Goal: Task Accomplishment & Management: Manage account settings

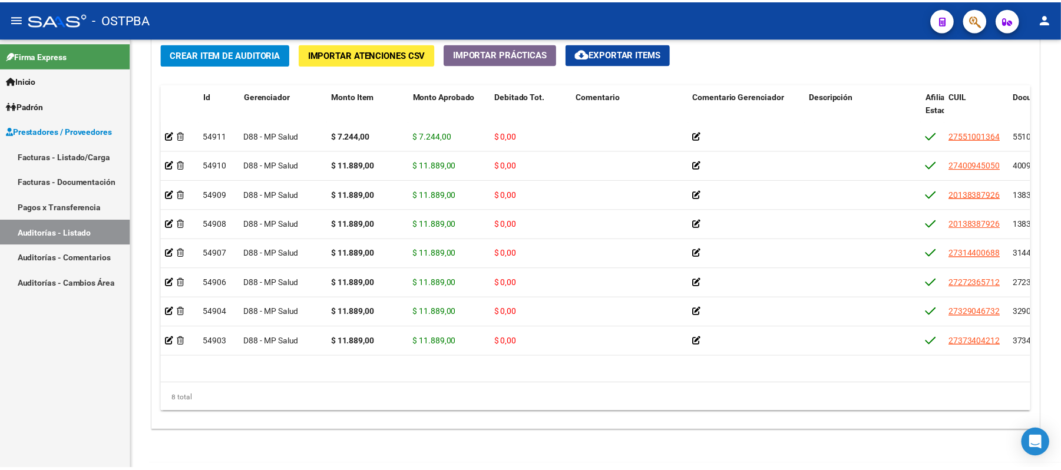
scroll to position [15, 0]
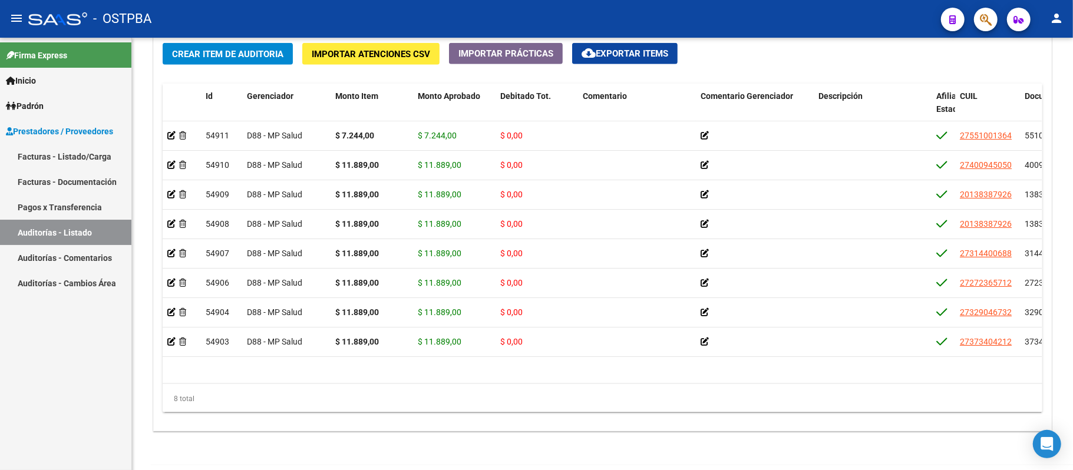
click at [990, 16] on icon "button" at bounding box center [986, 20] width 12 height 14
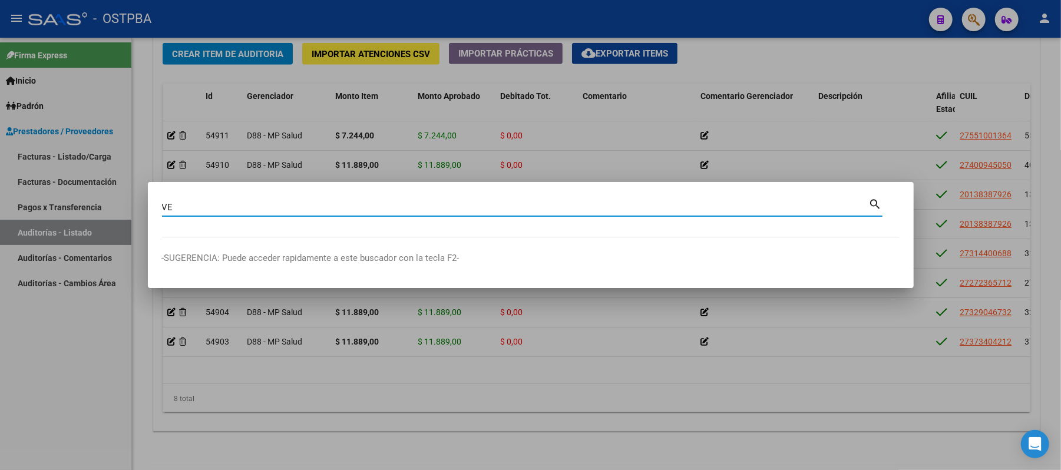
type input "V"
type input "22812721"
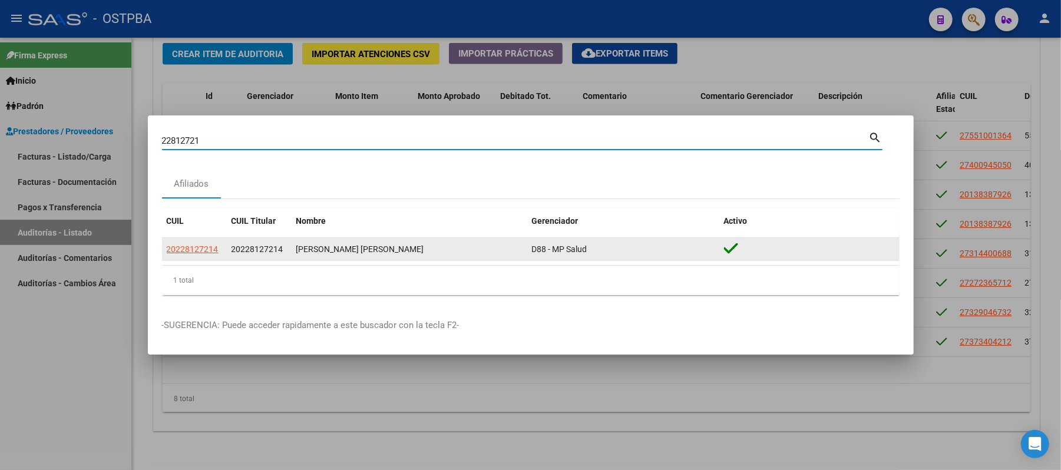
click at [179, 255] on app-link-go-to "20228127214" at bounding box center [193, 250] width 52 height 14
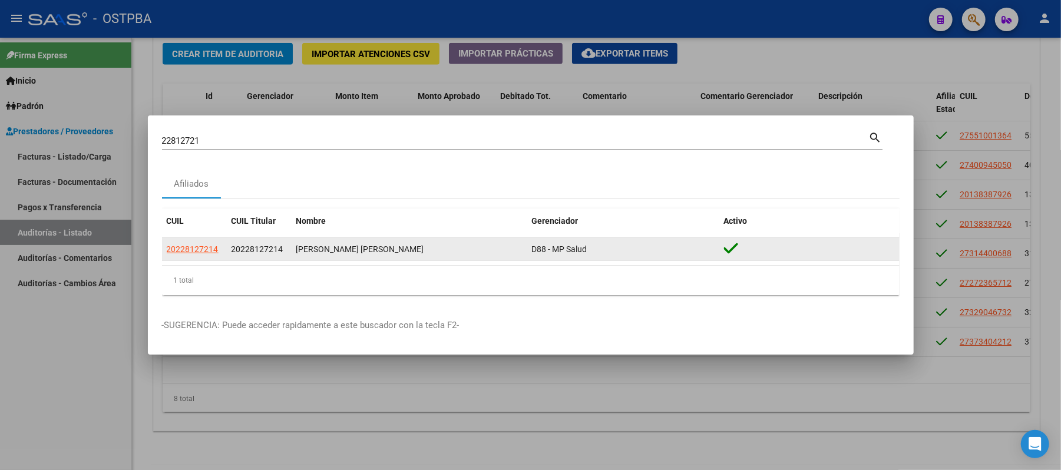
click at [179, 255] on app-link-go-to "20228127214" at bounding box center [193, 250] width 52 height 14
click at [181, 247] on span "20228127214" at bounding box center [193, 248] width 52 height 9
copy span "20228127214"
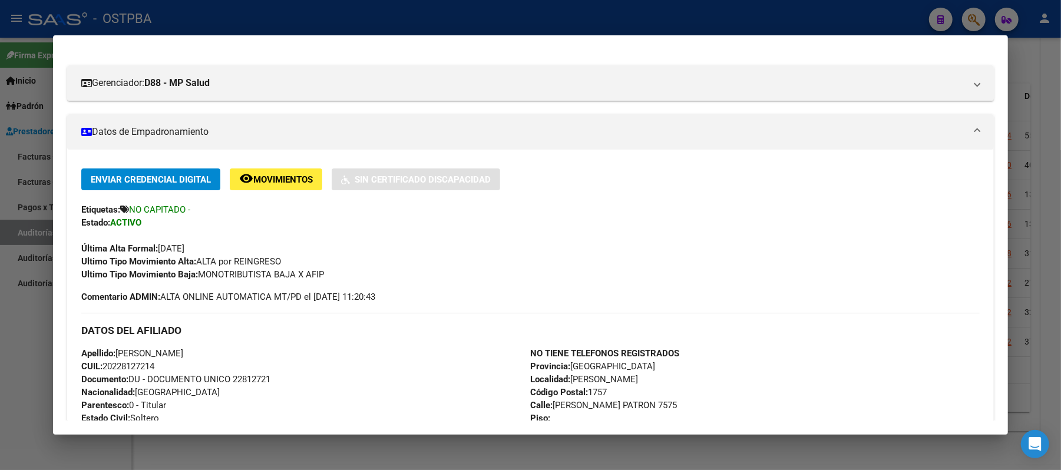
scroll to position [502, 0]
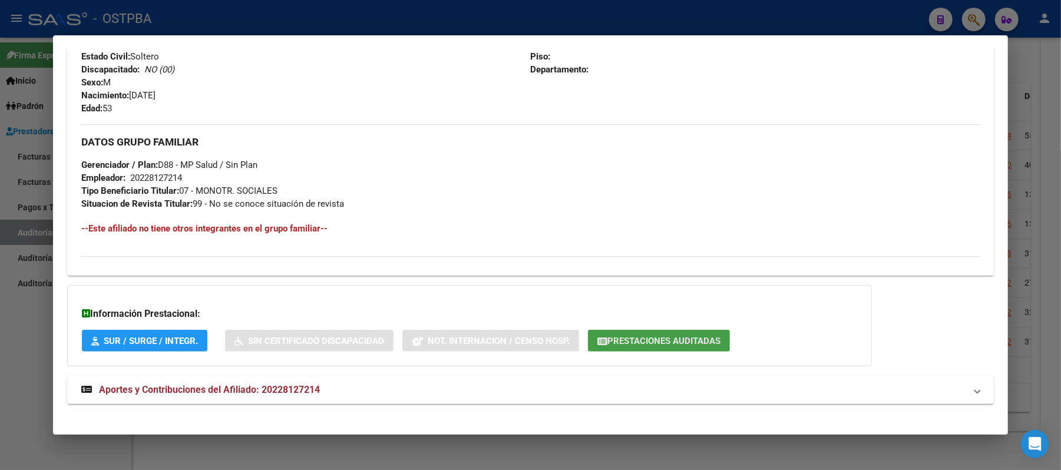
click at [694, 336] on span "Prestaciones Auditadas" at bounding box center [663, 341] width 113 height 11
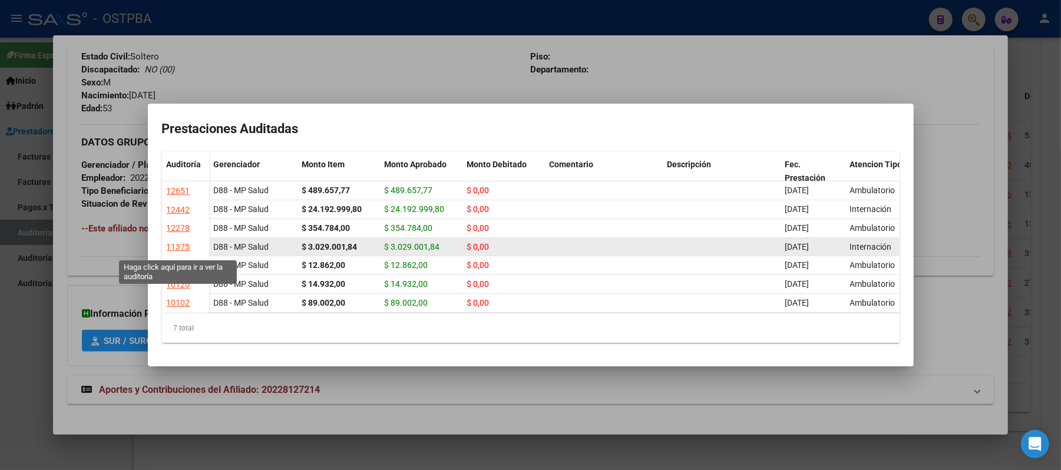
click at [177, 254] on div "11375" at bounding box center [179, 247] width 24 height 14
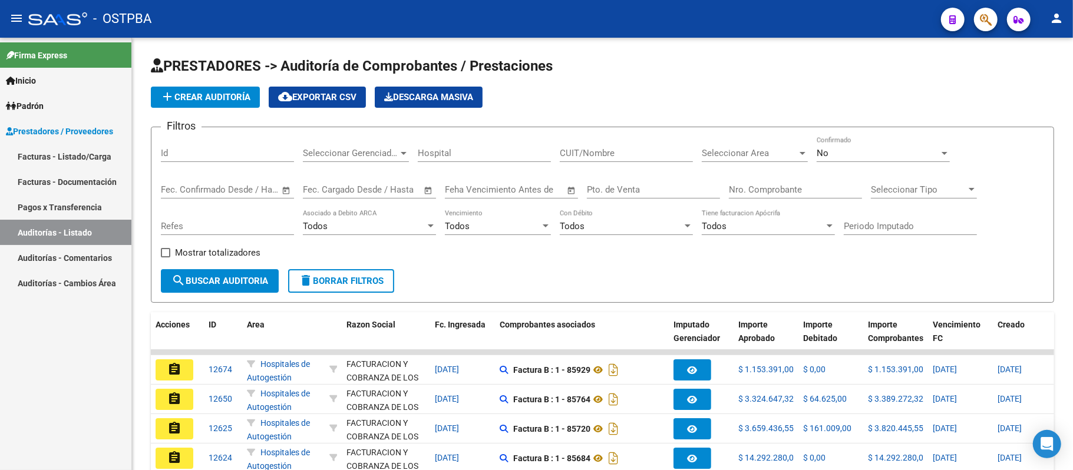
click at [997, 19] on button "button" at bounding box center [986, 20] width 24 height 24
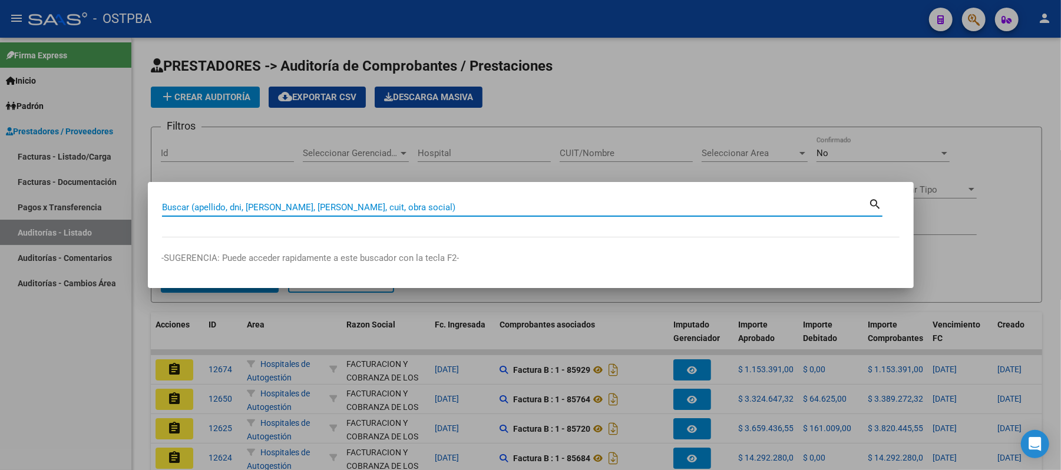
click at [302, 210] on input "Buscar (apellido, dni, [PERSON_NAME], [PERSON_NAME], cuit, obra social)" at bounding box center [515, 207] width 707 height 11
drag, startPoint x: 206, startPoint y: 210, endPoint x: 147, endPoint y: 210, distance: 58.3
click at [148, 210] on mat-dialog-content "22812721 Buscar (apellido, dni, [PERSON_NAME], [PERSON_NAME], cuit, obra social…" at bounding box center [531, 216] width 766 height 41
type input "22812721"
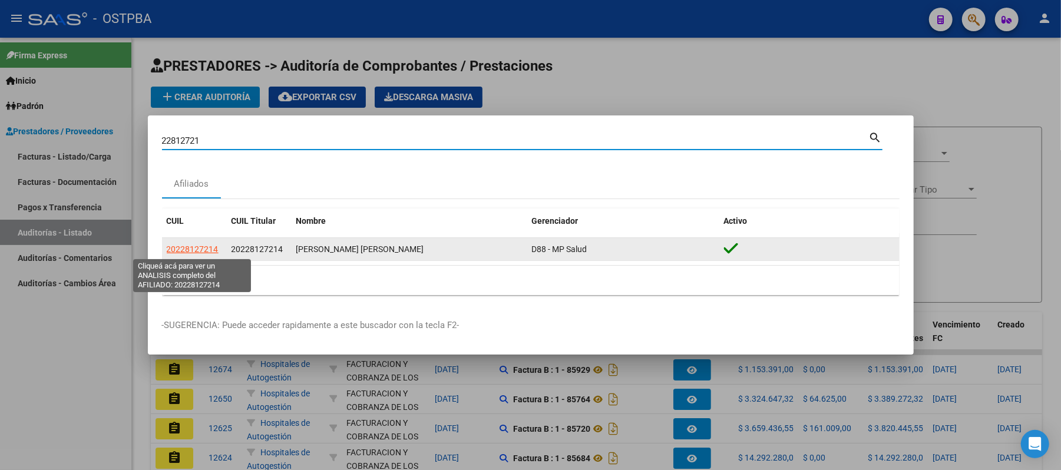
click at [203, 251] on span "20228127214" at bounding box center [193, 248] width 52 height 9
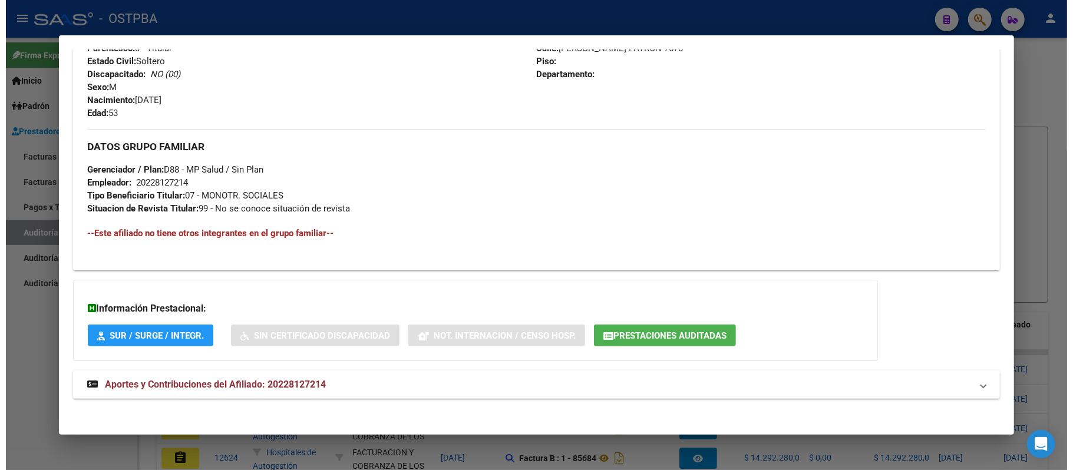
scroll to position [502, 0]
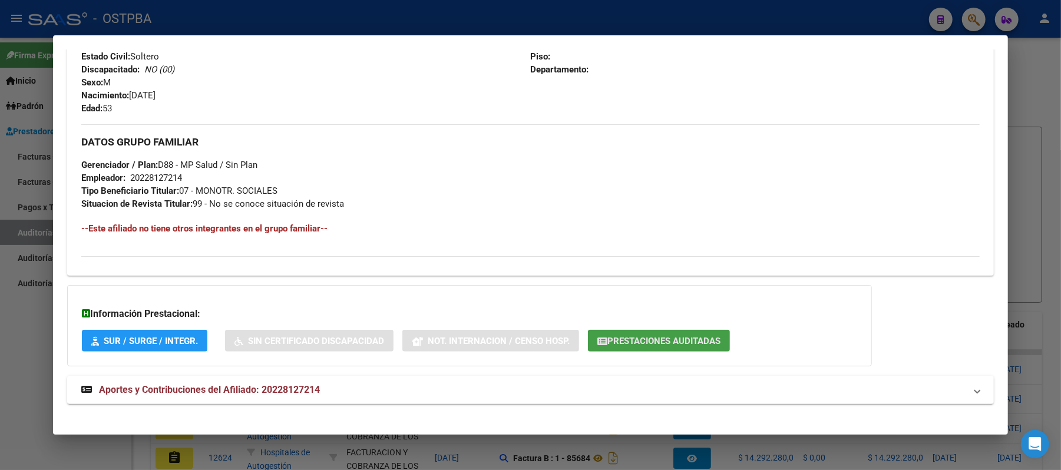
click at [700, 340] on span "Prestaciones Auditadas" at bounding box center [663, 341] width 113 height 11
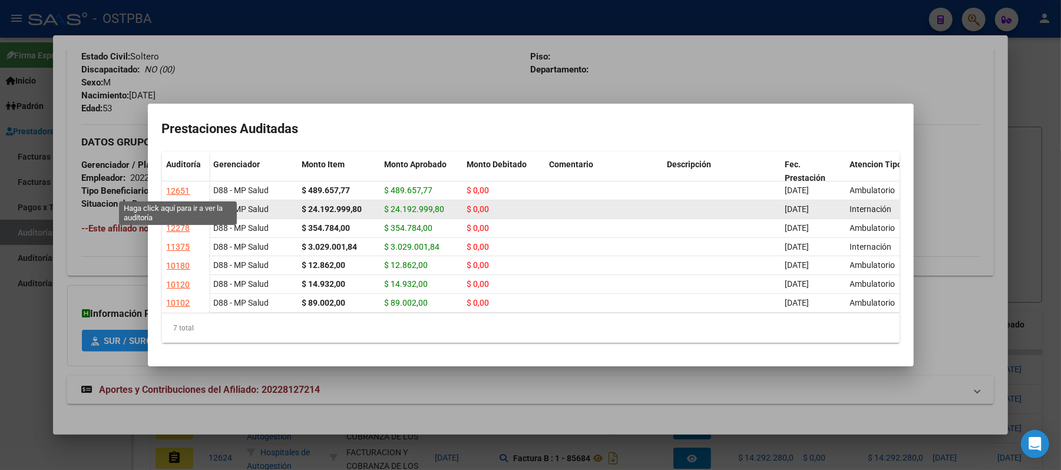
click at [184, 203] on div "12442" at bounding box center [179, 210] width 24 height 14
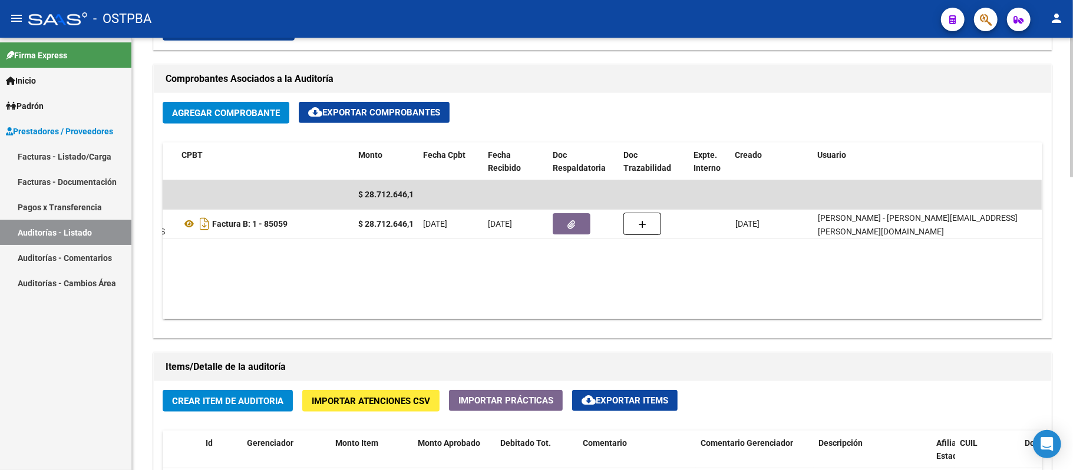
scroll to position [0, 201]
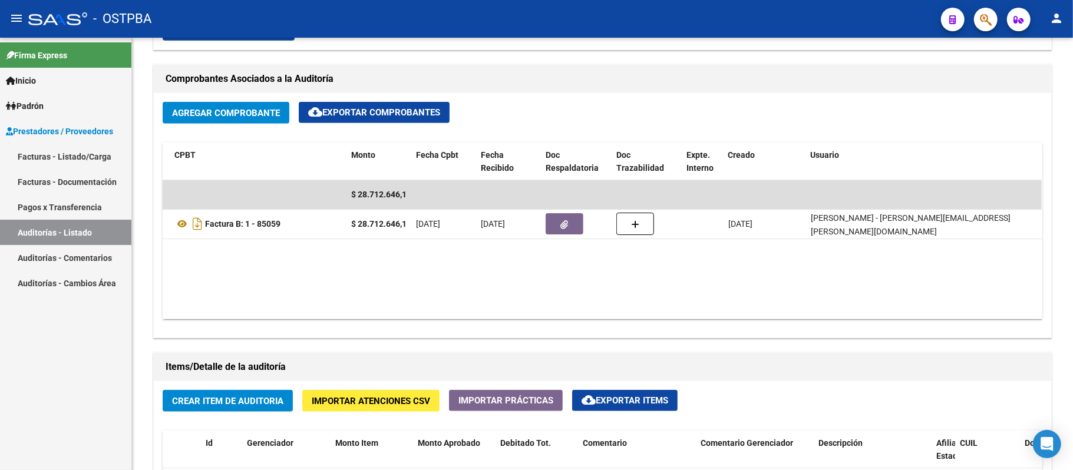
click at [977, 19] on button "button" at bounding box center [986, 20] width 24 height 24
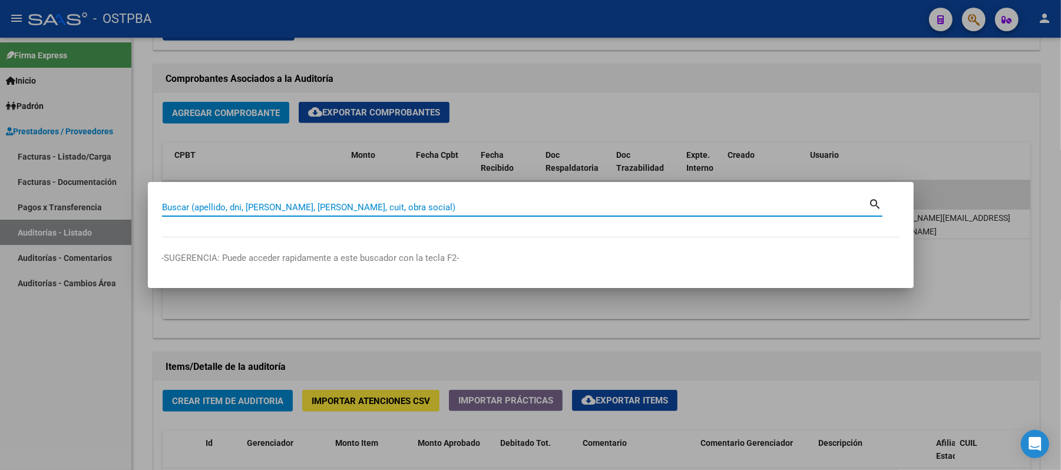
click at [293, 210] on input "Buscar (apellido, dni, [PERSON_NAME], [PERSON_NAME], cuit, obra social)" at bounding box center [515, 207] width 707 height 11
type input "25980025"
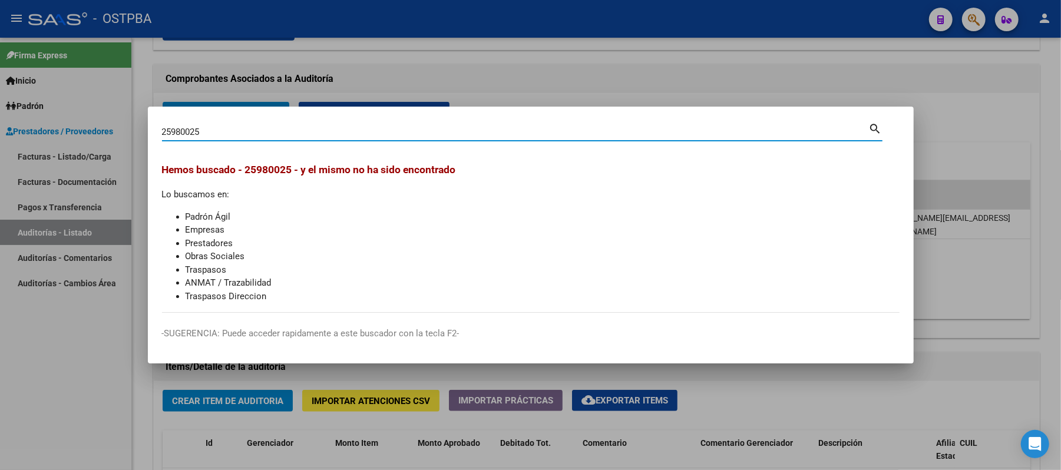
click at [512, 78] on div at bounding box center [530, 235] width 1061 height 470
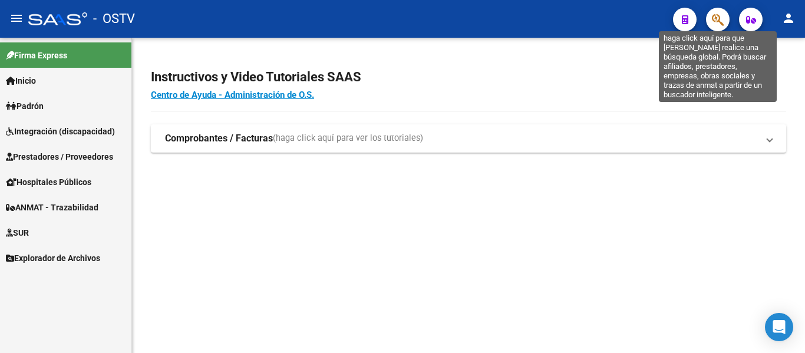
click at [717, 19] on icon "button" at bounding box center [718, 20] width 12 height 14
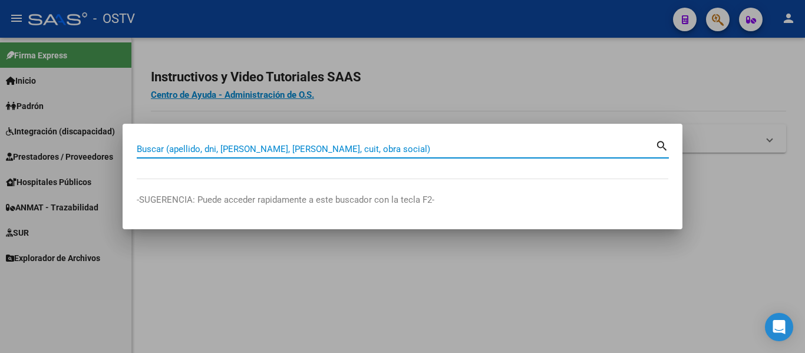
paste input "20228127214"
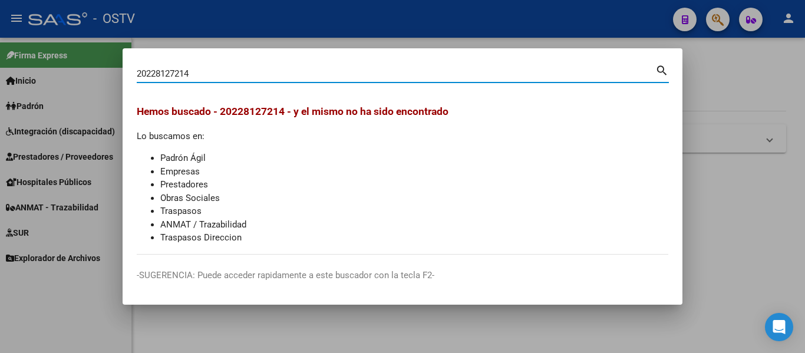
drag, startPoint x: 200, startPoint y: 78, endPoint x: 97, endPoint y: 64, distance: 104.0
click at [99, 64] on div "20228127214 Buscar (apellido, dni, cuil, nro traspaso, cuit, obra social) searc…" at bounding box center [402, 176] width 805 height 353
type input "20259800251"
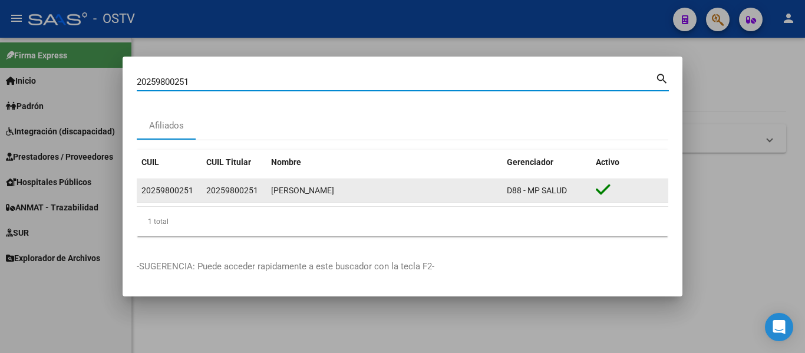
click at [604, 184] on icon at bounding box center [603, 189] width 15 height 16
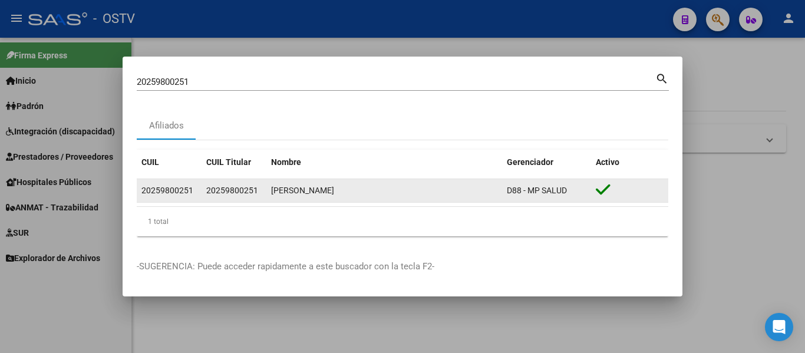
click at [604, 186] on icon at bounding box center [603, 189] width 15 height 16
click at [278, 194] on div "ACEVEDO GUSTAVO RAFAEL" at bounding box center [384, 191] width 226 height 14
click at [200, 184] on datatable-body-cell "20259800251" at bounding box center [169, 190] width 65 height 23
click at [196, 185] on div "20259800251" at bounding box center [168, 191] width 55 height 14
click at [187, 190] on div "20259800251" at bounding box center [167, 191] width 52 height 14
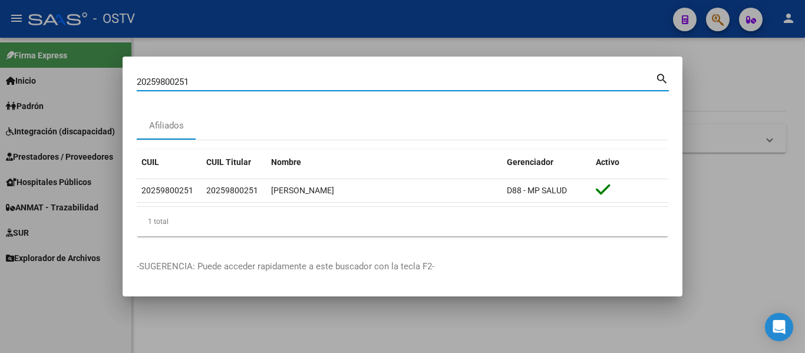
click at [190, 81] on input "20259800251" at bounding box center [396, 82] width 518 height 11
click at [251, 44] on div at bounding box center [402, 176] width 805 height 353
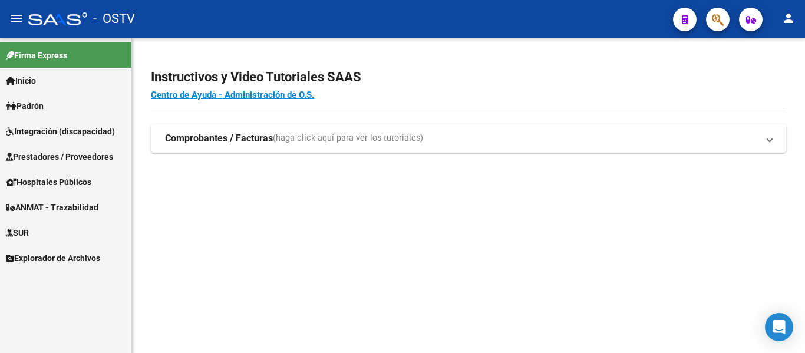
click at [43, 153] on span "Prestadores / Proveedores" at bounding box center [59, 156] width 107 height 13
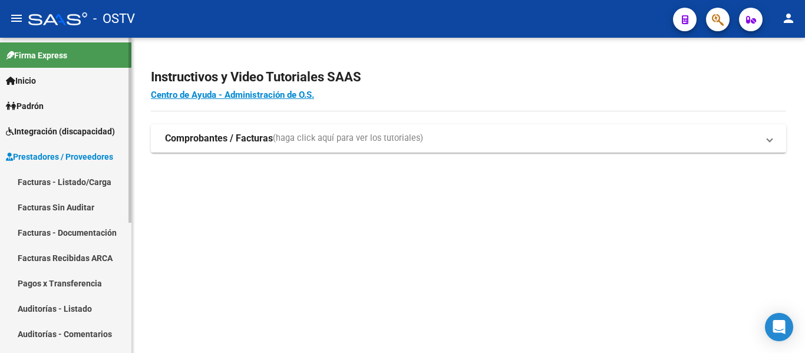
click at [85, 306] on link "Auditorías - Listado" at bounding box center [65, 308] width 131 height 25
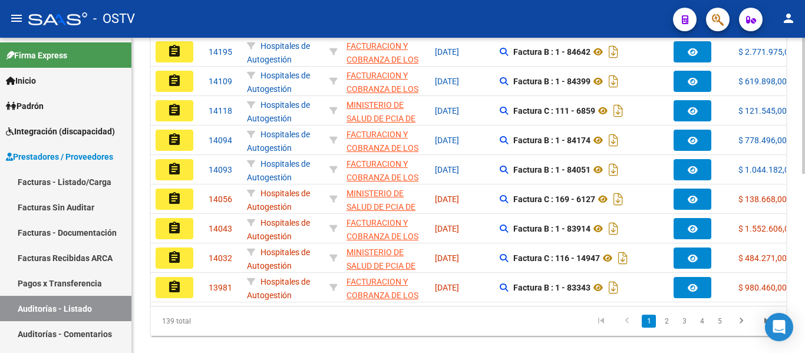
scroll to position [412, 0]
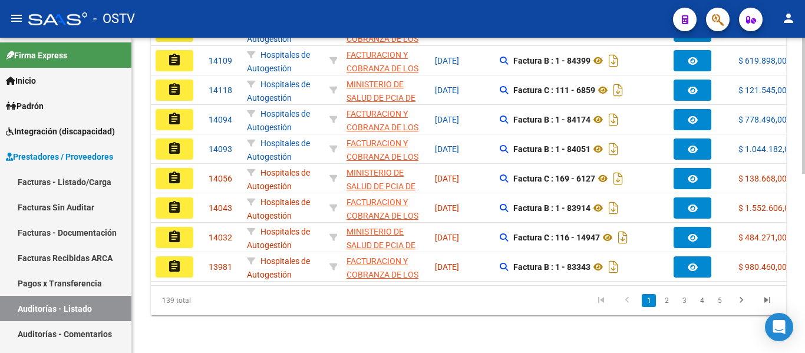
click at [383, 286] on div "Acciones ID Area Razon Social Fc. Ingresada Comprobantes asociados Imputado Ger…" at bounding box center [468, 129] width 635 height 371
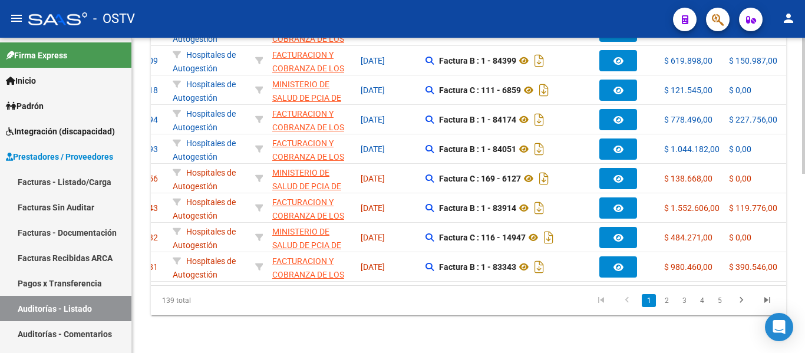
scroll to position [0, 81]
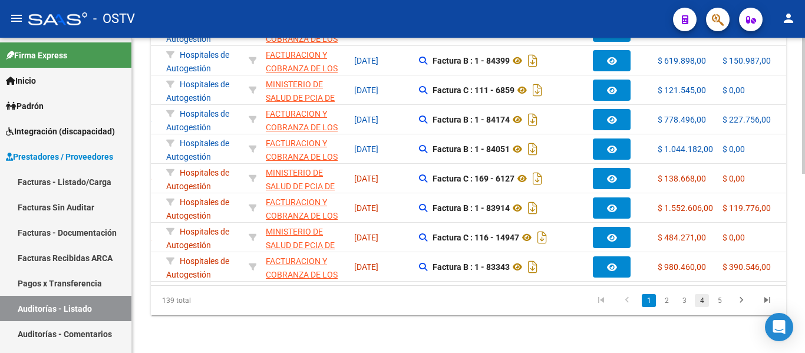
click at [700, 307] on link "4" at bounding box center [701, 300] width 14 height 13
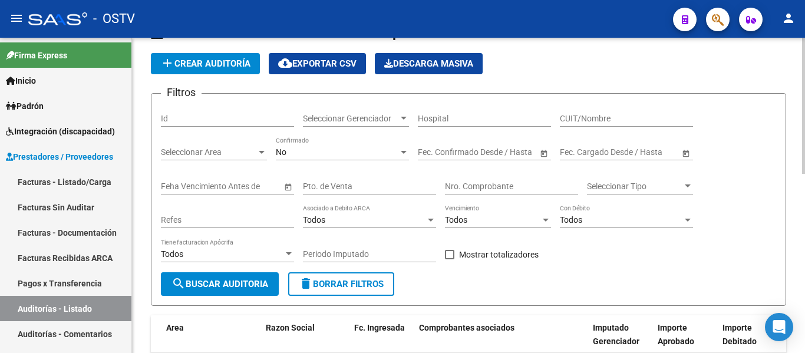
scroll to position [0, 0]
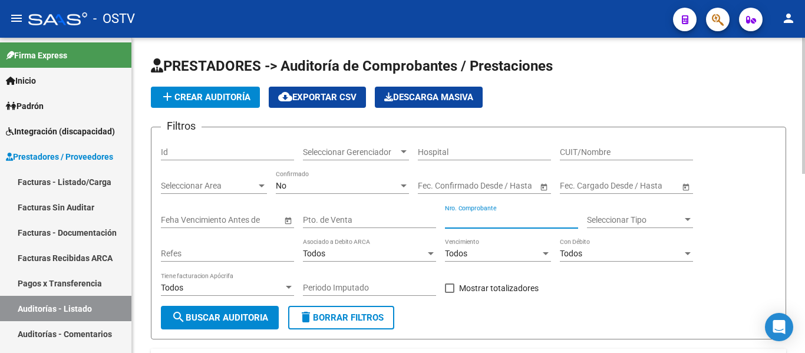
click at [501, 215] on input "Nro. Comprobante" at bounding box center [511, 220] width 133 height 10
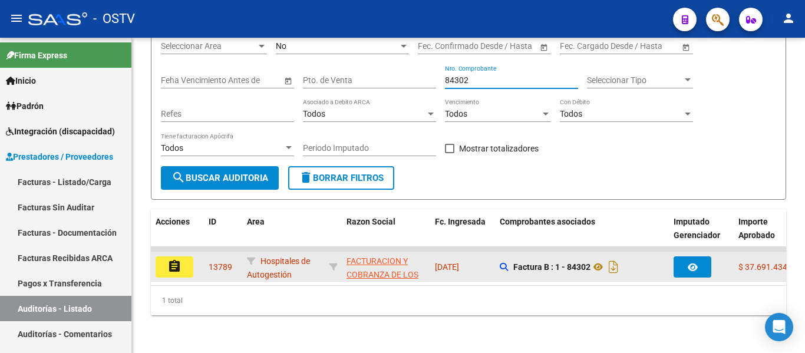
type input "84302"
click at [182, 256] on button "assignment" at bounding box center [175, 266] width 38 height 21
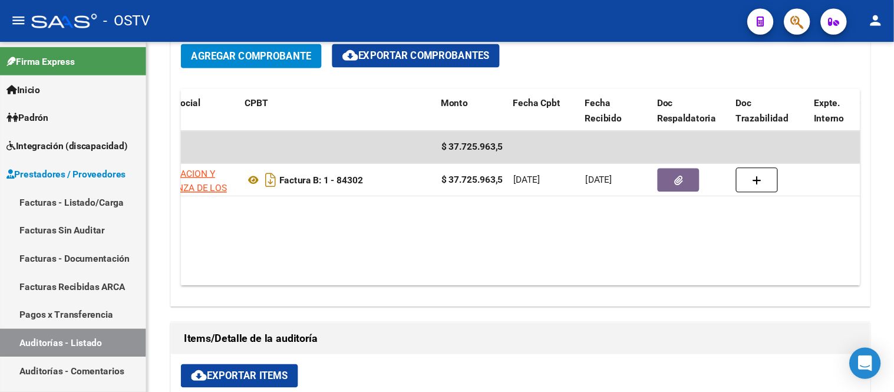
scroll to position [0, 155]
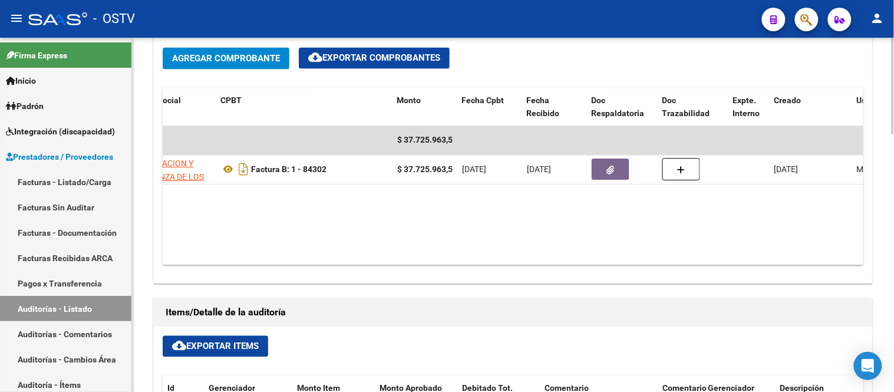
drag, startPoint x: 796, startPoint y: 1, endPoint x: 543, endPoint y: 280, distance: 377.0
click at [543, 280] on div "Agregar Comprobante cloud_download Exportar Comprobantes ID CAE Razon Social CP…" at bounding box center [513, 161] width 718 height 244
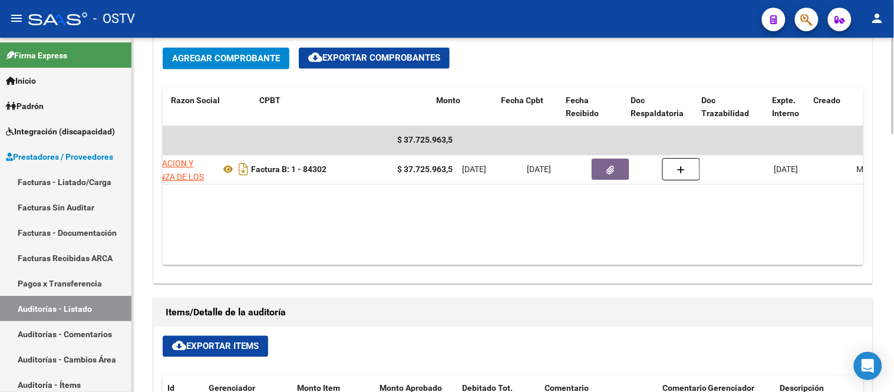
scroll to position [0, 0]
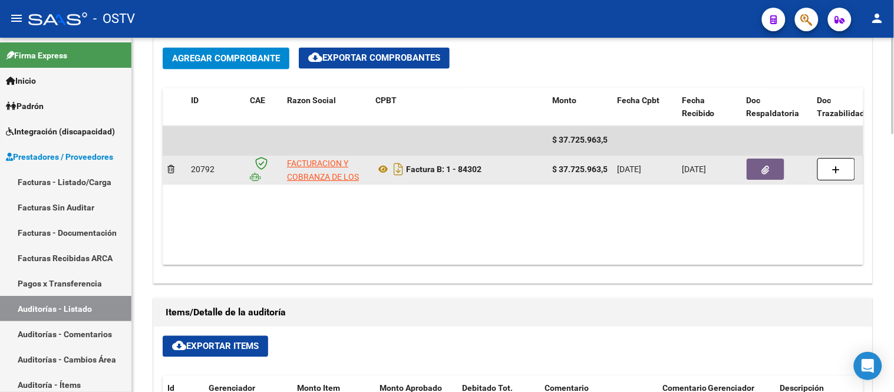
click at [779, 162] on button "button" at bounding box center [765, 169] width 38 height 21
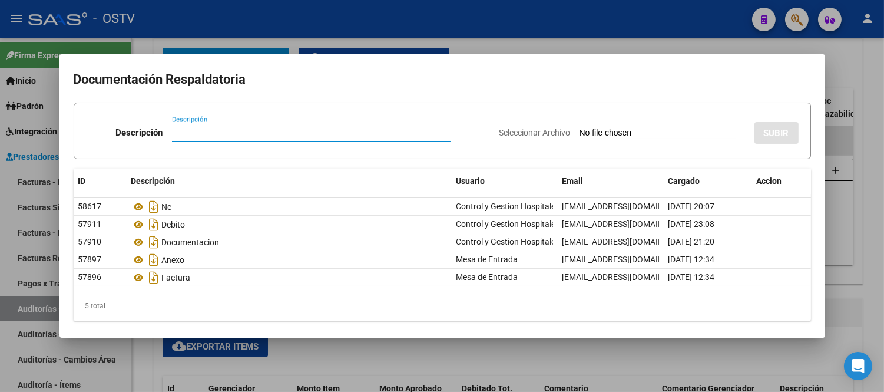
click at [507, 40] on div at bounding box center [442, 196] width 884 height 392
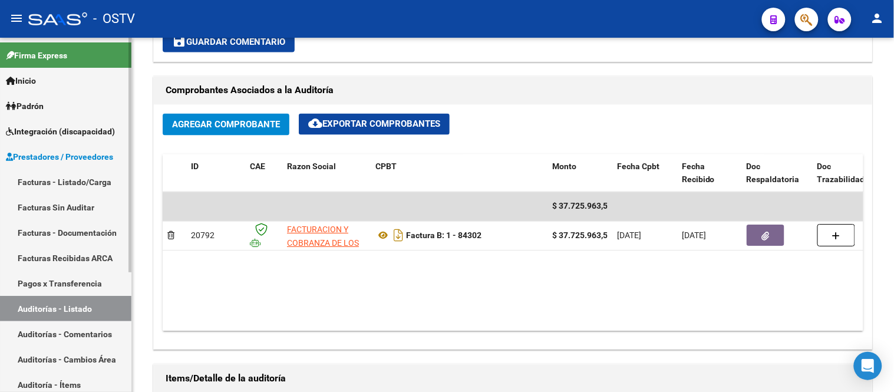
click at [74, 310] on link "Auditorías - Listado" at bounding box center [65, 308] width 131 height 25
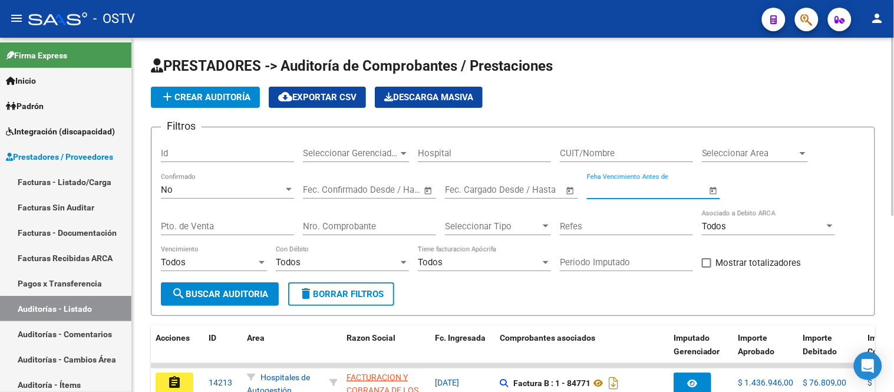
click at [610, 191] on input "Feha Vencimiento Antes de" at bounding box center [647, 189] width 120 height 11
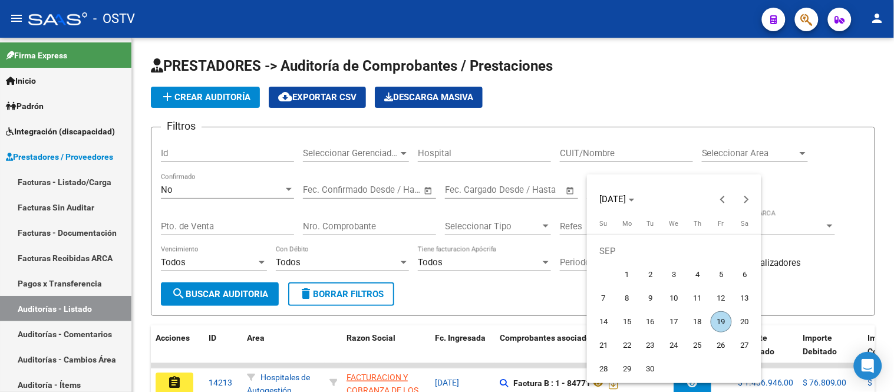
click at [498, 290] on div at bounding box center [447, 196] width 894 height 392
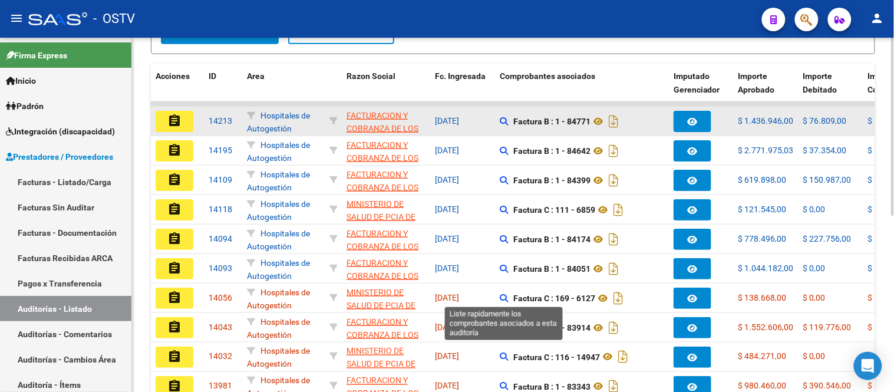
scroll to position [327, 0]
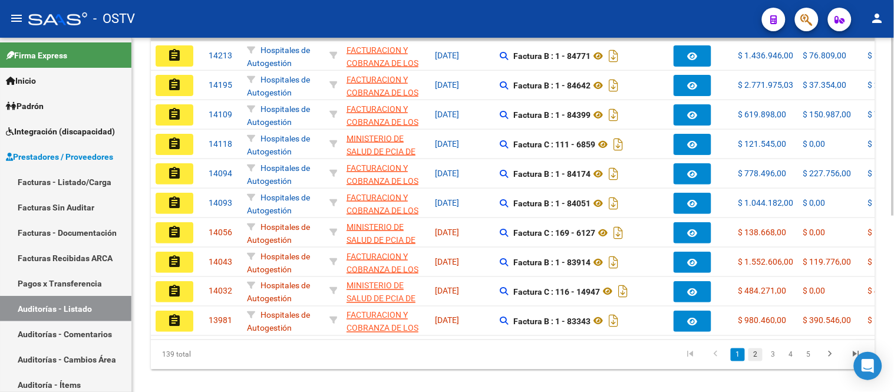
click at [756, 352] on link "2" at bounding box center [755, 354] width 14 height 13
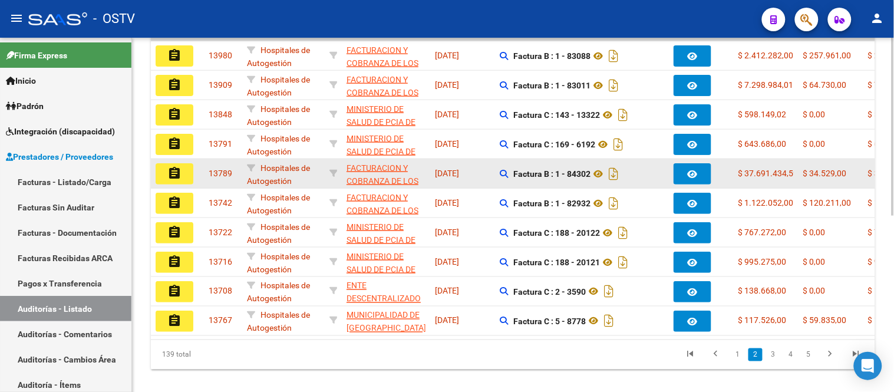
click at [177, 174] on mat-icon "assignment" at bounding box center [174, 173] width 14 height 14
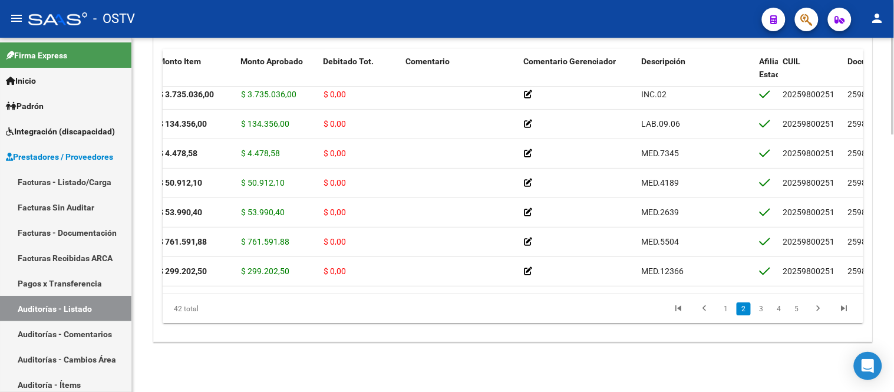
scroll to position [65, 371]
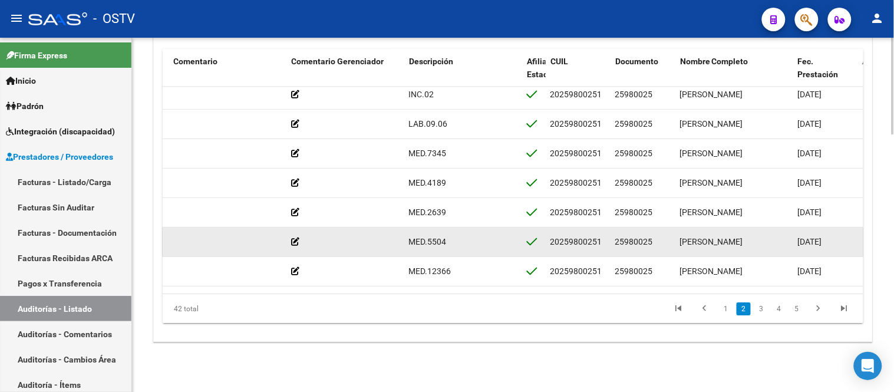
click at [656, 240] on div "25980025" at bounding box center [642, 242] width 55 height 14
drag, startPoint x: 598, startPoint y: 242, endPoint x: 585, endPoint y: 240, distance: 13.8
click at [585, 240] on div "20259800251" at bounding box center [576, 242] width 52 height 14
click at [607, 240] on datatable-body-cell "20259800251" at bounding box center [577, 241] width 65 height 29
drag, startPoint x: 607, startPoint y: 240, endPoint x: 551, endPoint y: 244, distance: 56.2
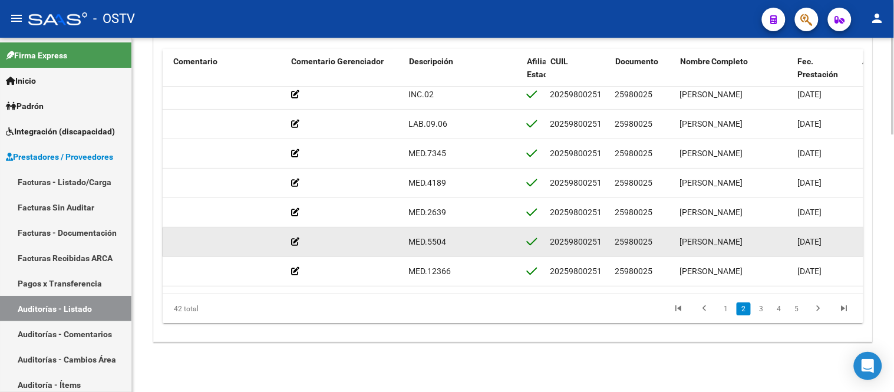
click at [551, 244] on datatable-body-cell "20259800251" at bounding box center [577, 241] width 65 height 29
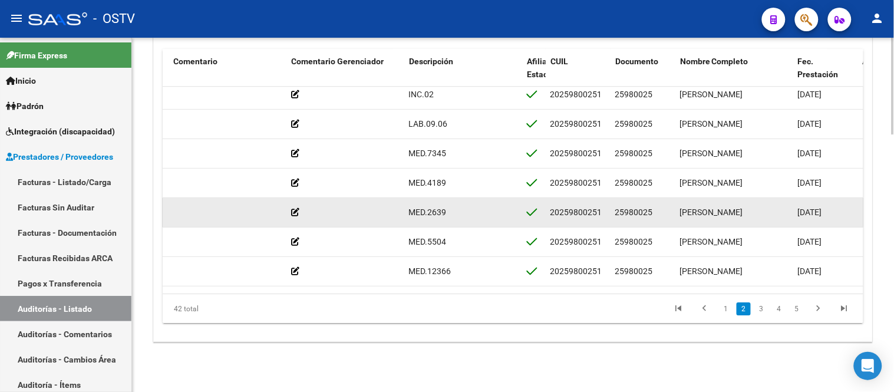
copy div "20259800251"
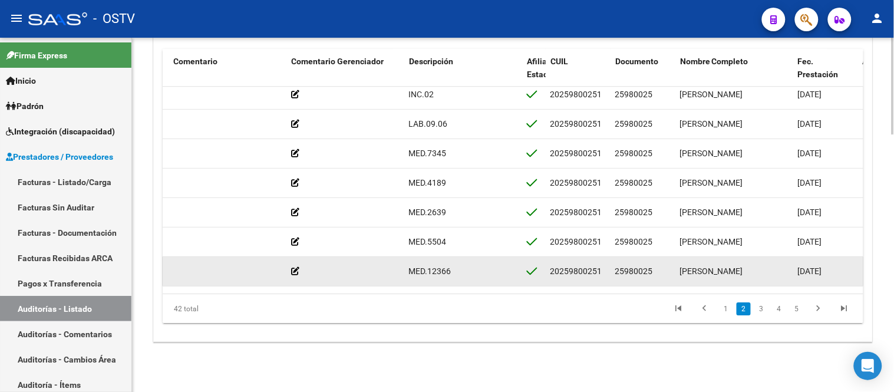
copy div "20259800251"
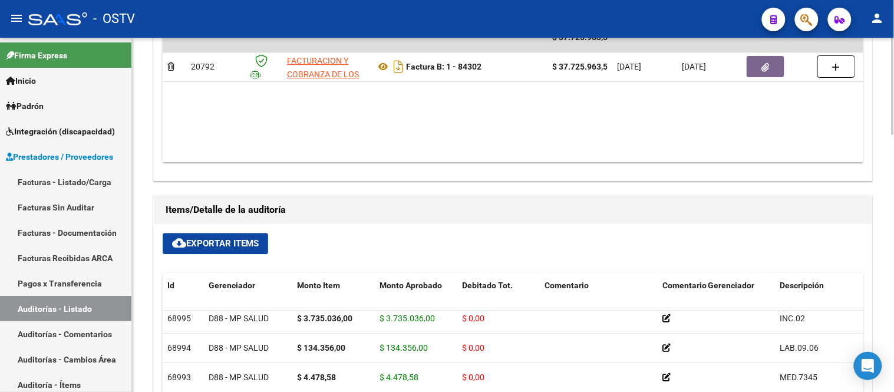
scroll to position [654, 0]
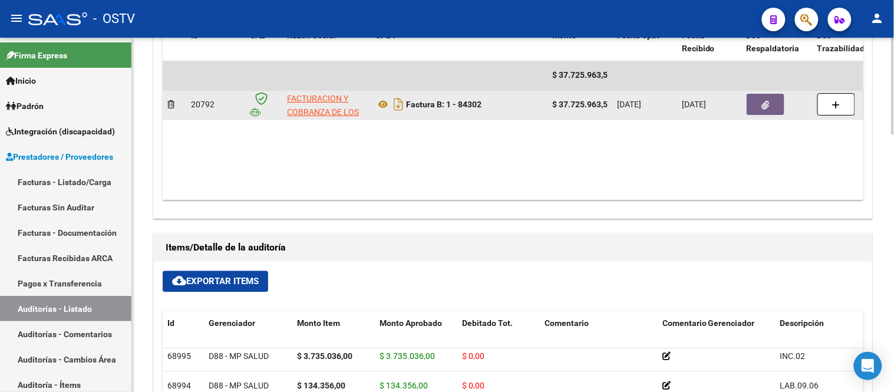
click at [762, 107] on icon "button" at bounding box center [766, 105] width 8 height 9
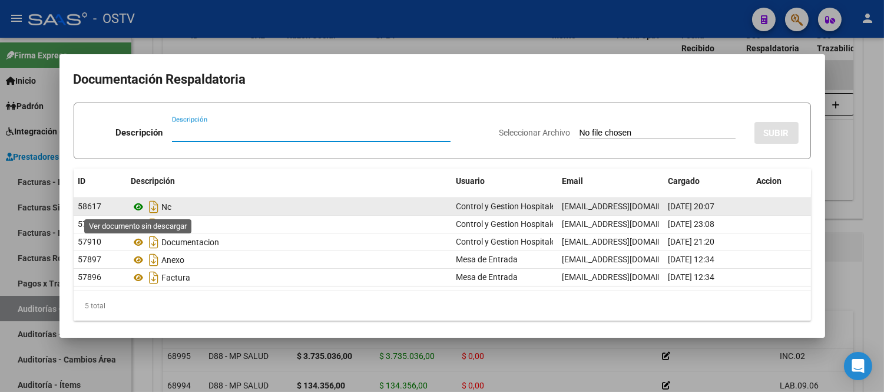
click at [136, 204] on icon at bounding box center [138, 207] width 15 height 14
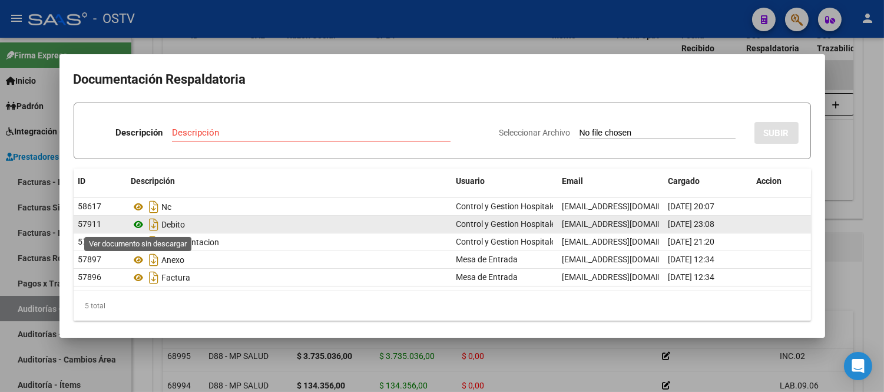
click at [136, 224] on icon at bounding box center [138, 224] width 15 height 14
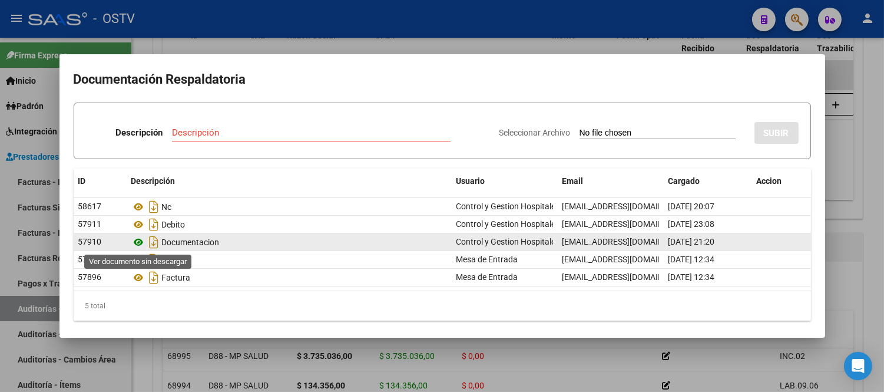
click at [137, 243] on icon at bounding box center [138, 242] width 15 height 14
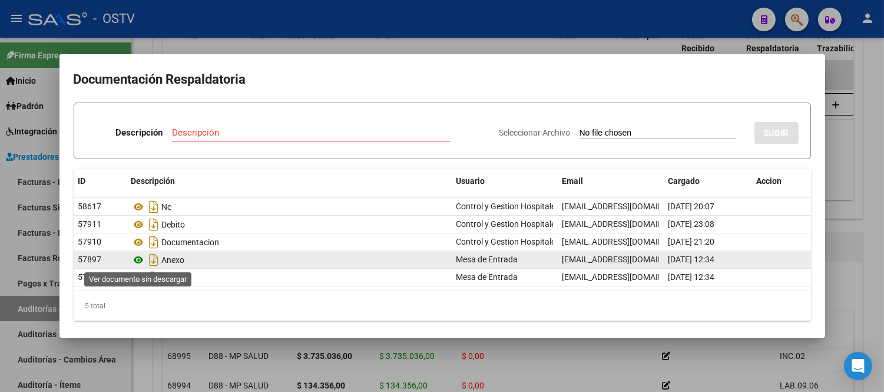
click at [140, 260] on icon at bounding box center [138, 260] width 15 height 14
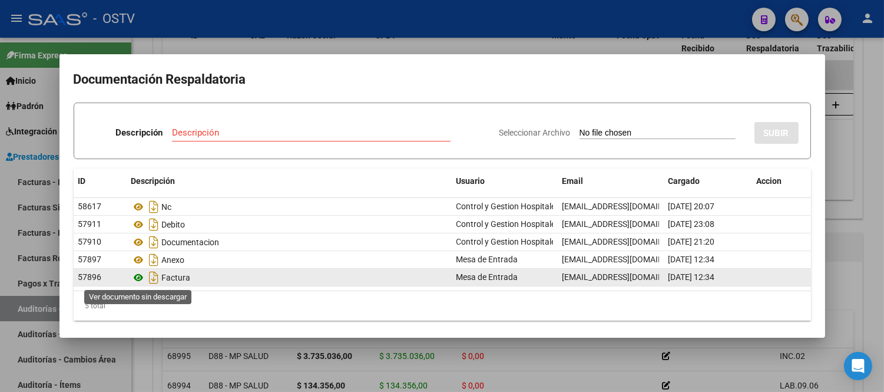
click at [138, 275] on icon at bounding box center [138, 277] width 15 height 14
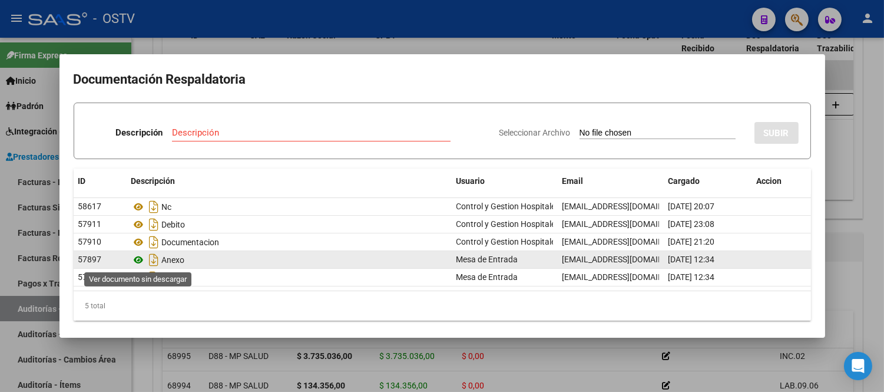
click at [138, 258] on icon at bounding box center [138, 260] width 15 height 14
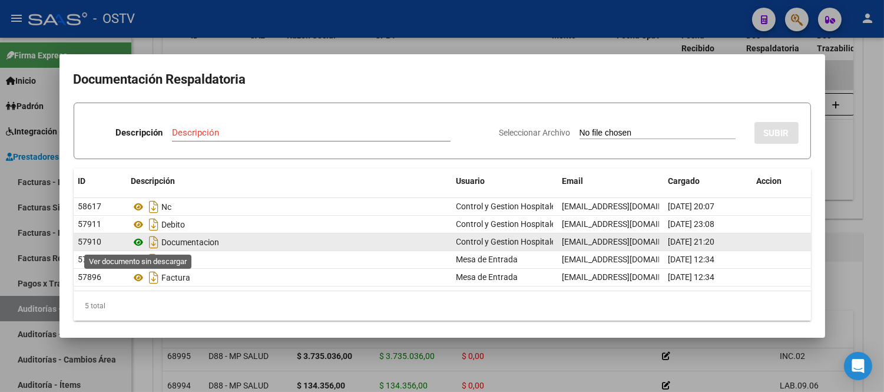
click at [132, 240] on icon at bounding box center [138, 242] width 15 height 14
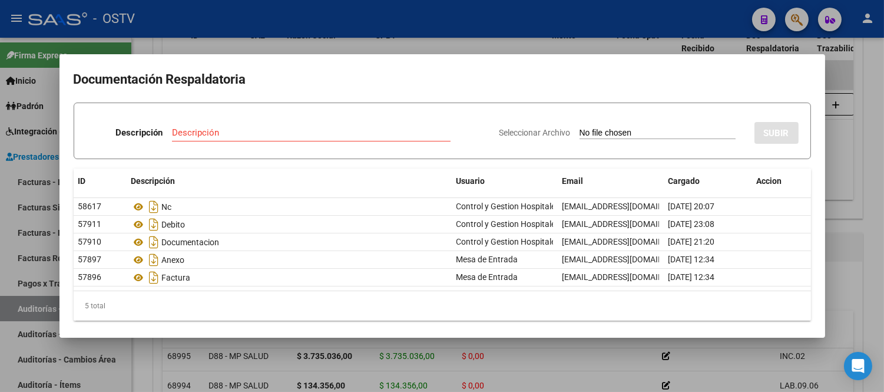
click at [589, 41] on div at bounding box center [442, 196] width 884 height 392
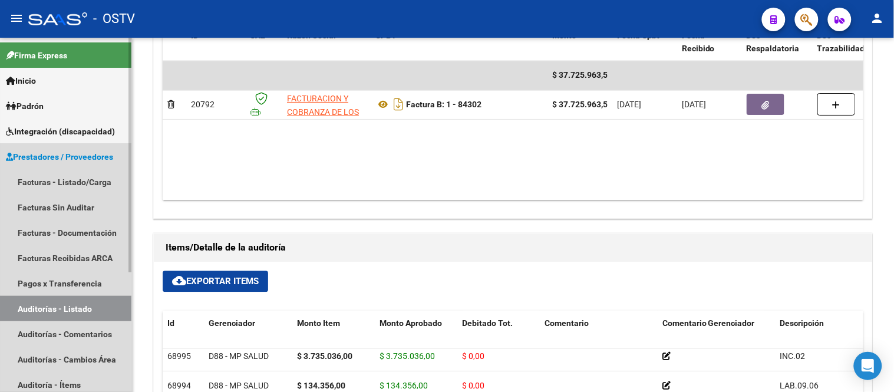
click at [97, 303] on link "Auditorías - Listado" at bounding box center [65, 308] width 131 height 25
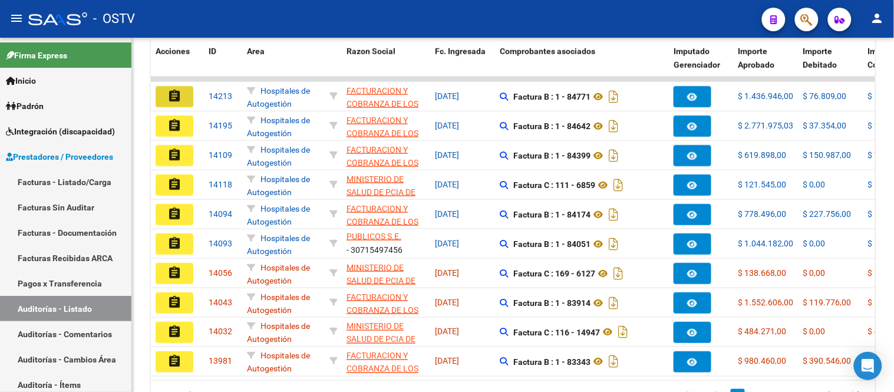
click at [163, 91] on button "assignment" at bounding box center [175, 96] width 38 height 21
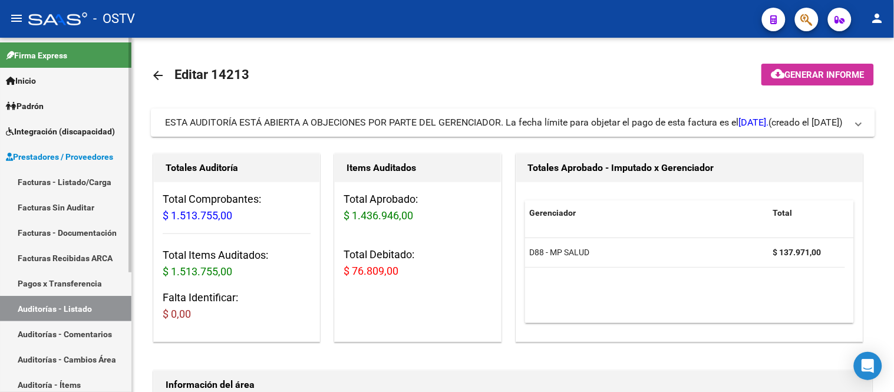
click at [86, 309] on link "Auditorías - Listado" at bounding box center [65, 308] width 131 height 25
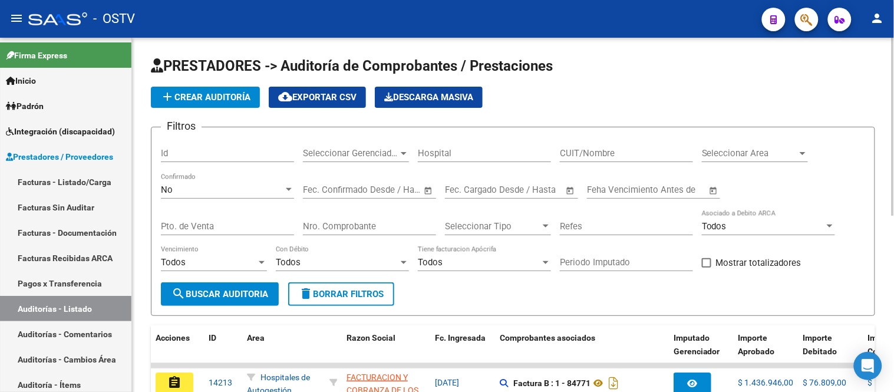
click at [634, 195] on input "Feha Vencimiento Antes de" at bounding box center [647, 189] width 120 height 11
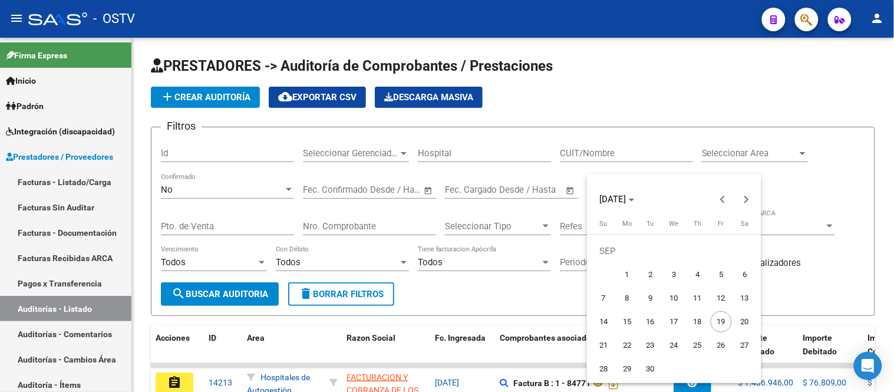
click at [572, 219] on div at bounding box center [447, 196] width 894 height 392
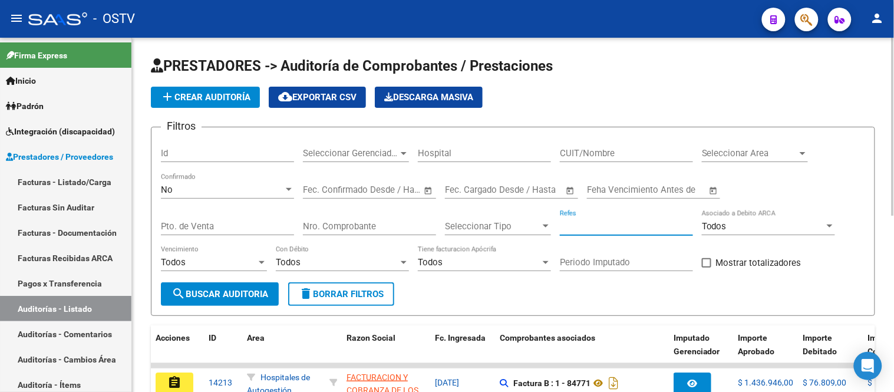
click at [615, 230] on input "Refes" at bounding box center [626, 226] width 133 height 11
click at [620, 248] on div "Periodo Imputado" at bounding box center [626, 258] width 133 height 25
click at [312, 220] on div "Nro. Comprobante" at bounding box center [369, 222] width 133 height 25
type input "84302"
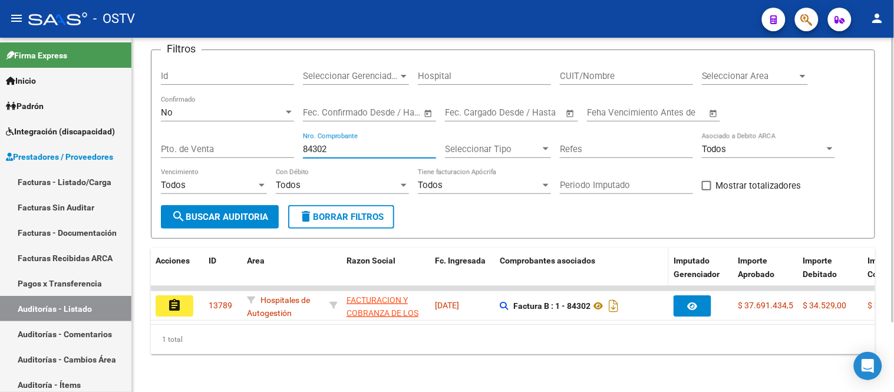
scroll to position [87, 0]
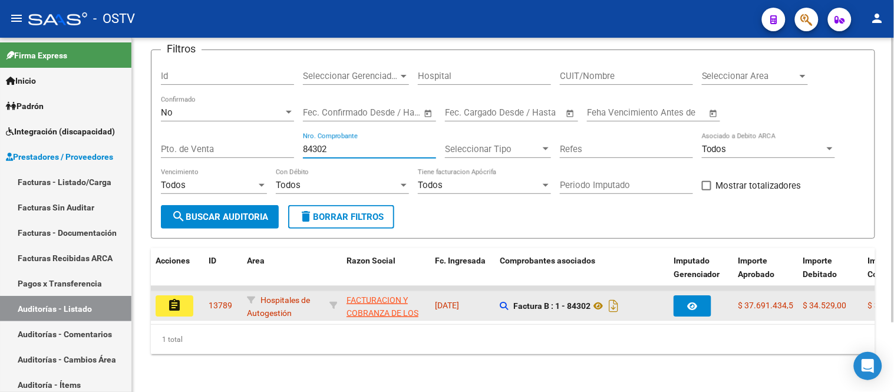
click at [173, 298] on mat-icon "assignment" at bounding box center [174, 305] width 14 height 14
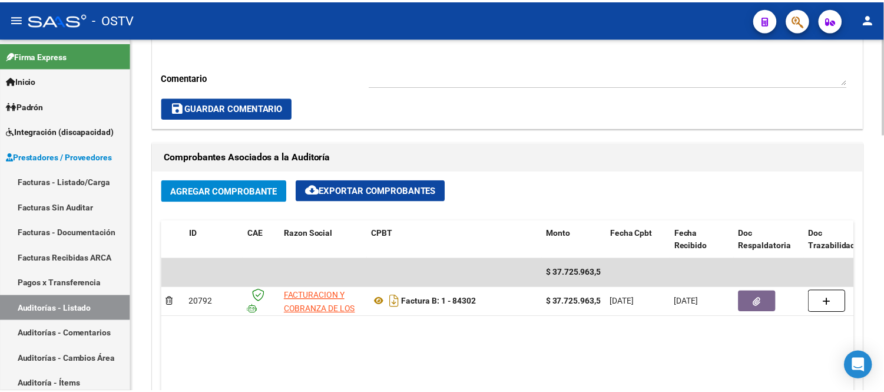
scroll to position [523, 0]
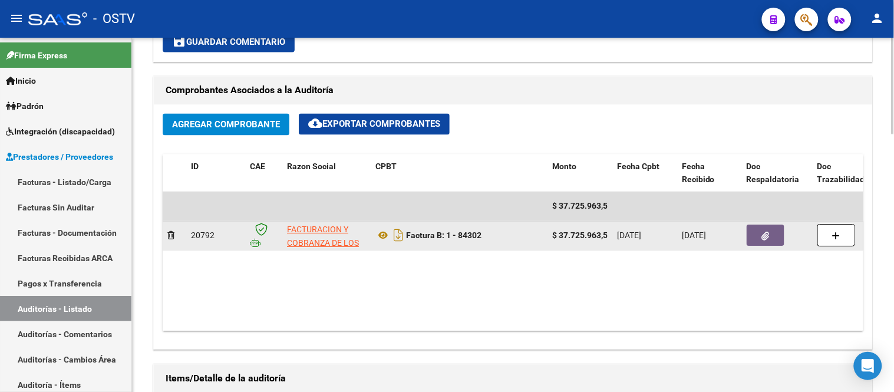
click at [766, 237] on icon "button" at bounding box center [766, 236] width 8 height 9
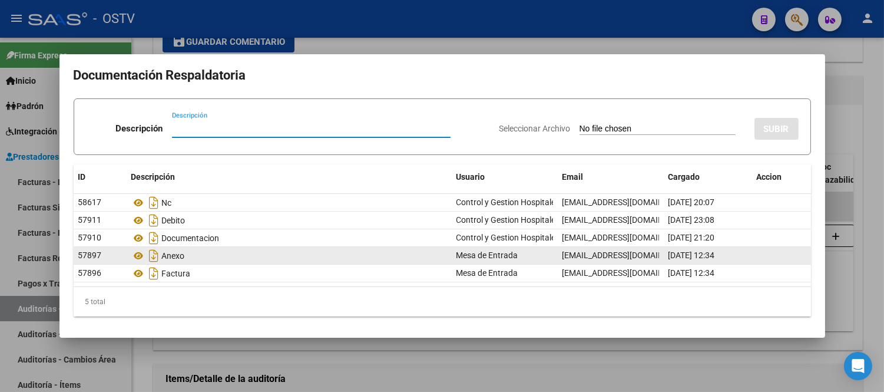
scroll to position [6, 0]
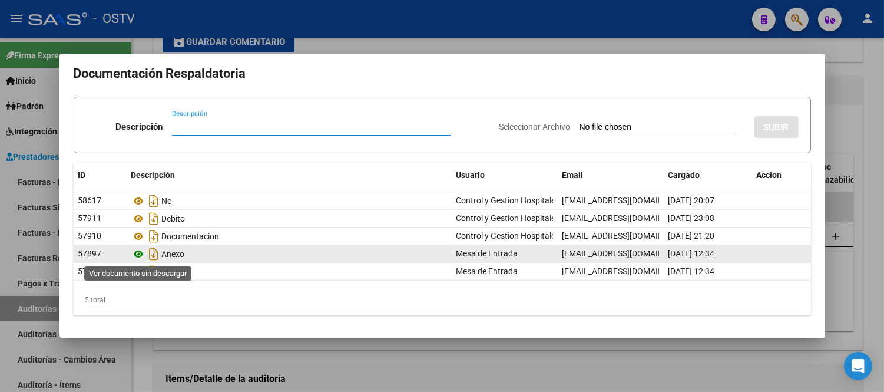
click at [142, 252] on icon at bounding box center [138, 254] width 15 height 14
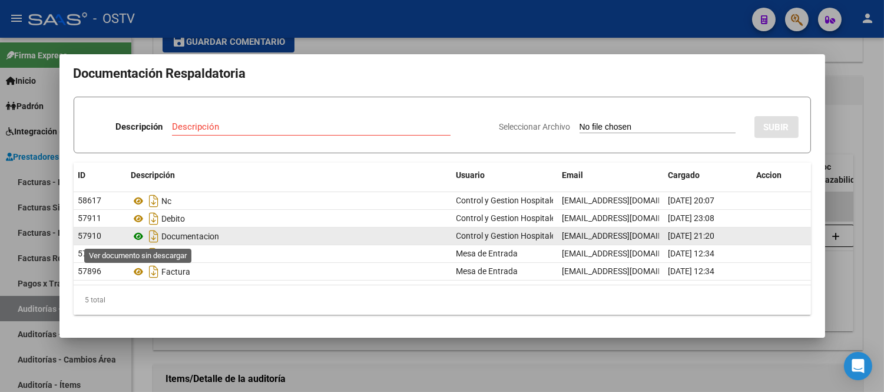
click at [140, 233] on icon at bounding box center [138, 236] width 15 height 14
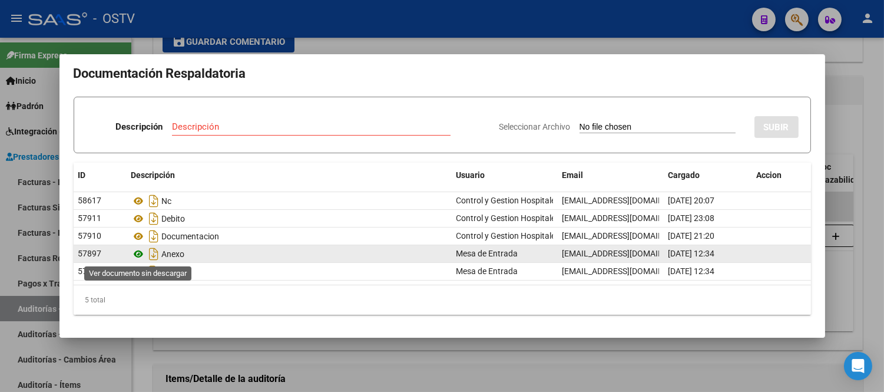
click at [137, 252] on icon at bounding box center [138, 254] width 15 height 14
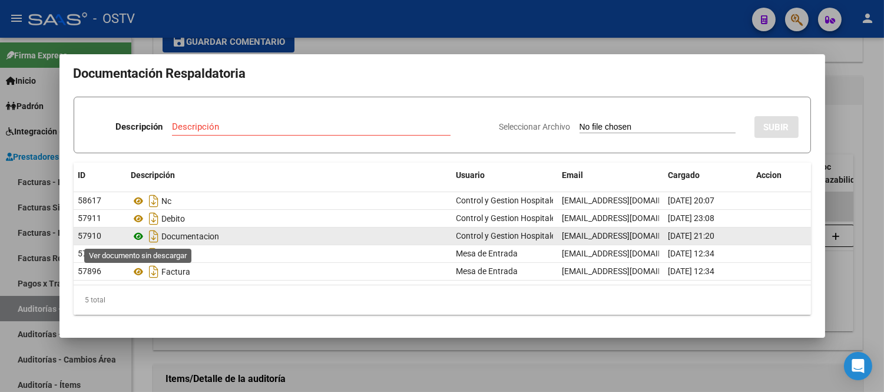
click at [140, 236] on icon at bounding box center [138, 236] width 15 height 14
